Goal: Check status

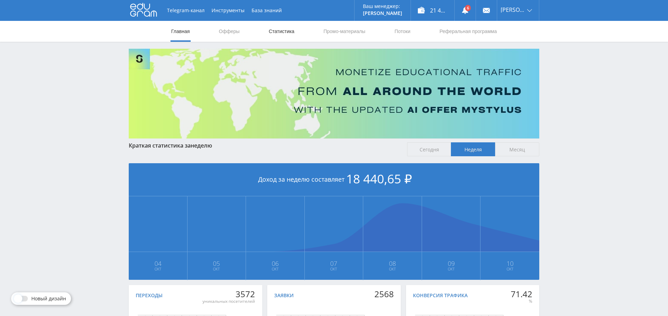
click at [277, 30] on link "Статистика" at bounding box center [281, 31] width 27 height 21
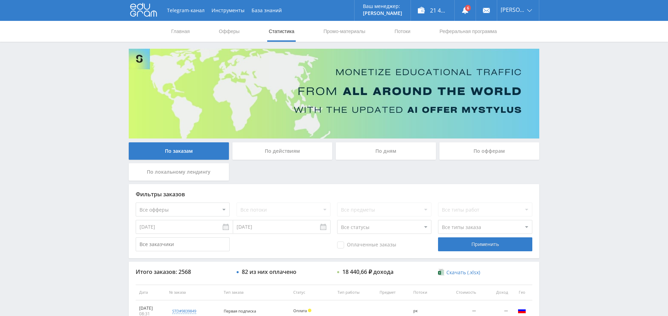
click at [403, 149] on div "По дням" at bounding box center [386, 150] width 100 height 17
click at [0, 0] on input "По дням" at bounding box center [0, 0] width 0 height 0
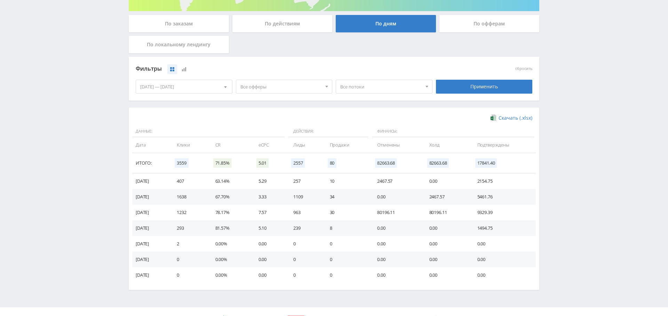
scroll to position [139, 0]
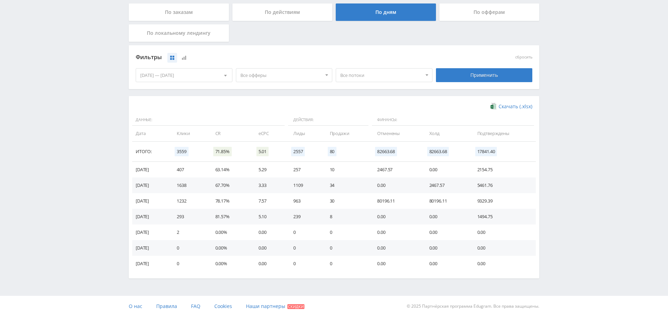
click at [282, 76] on span "Все офферы" at bounding box center [281, 75] width 81 height 13
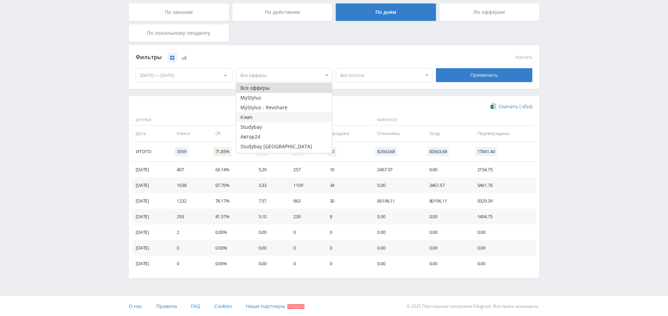
scroll to position [8, 0]
click at [273, 149] on button "Study AI (RevShare)" at bounding box center [284, 148] width 96 height 10
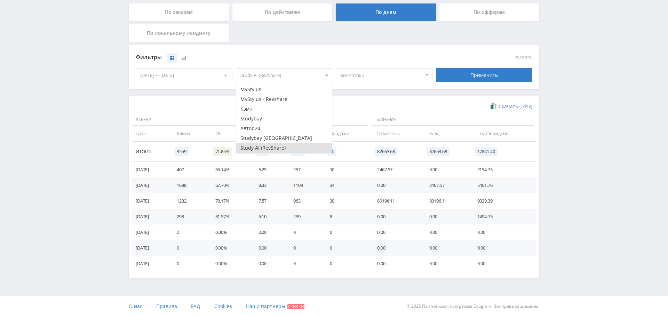
click at [492, 78] on div "Применить" at bounding box center [484, 75] width 97 height 14
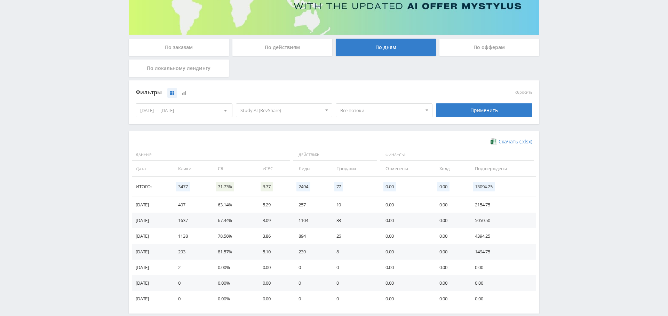
scroll to position [0, 0]
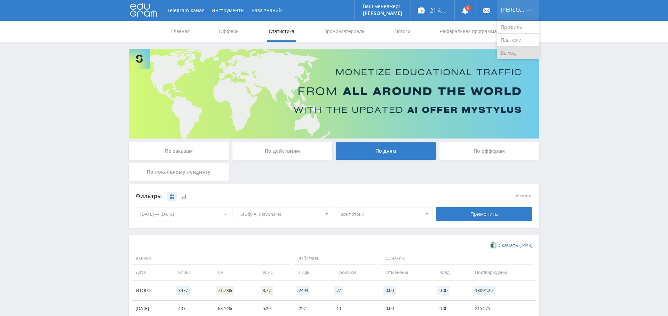
click at [528, 49] on link "Выход" at bounding box center [518, 53] width 42 height 13
